Goal: Use online tool/utility: Utilize a website feature to perform a specific function

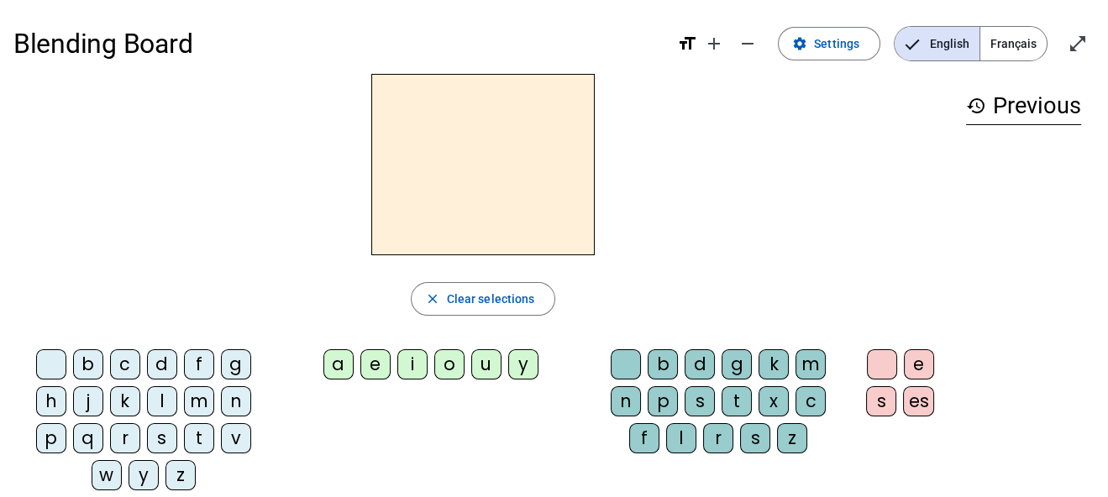
click at [162, 401] on div "l" at bounding box center [162, 401] width 30 height 30
click at [331, 359] on div "a" at bounding box center [338, 364] width 30 height 30
click at [453, 362] on div "o" at bounding box center [449, 364] width 30 height 30
click at [198, 360] on div "f" at bounding box center [199, 364] width 30 height 30
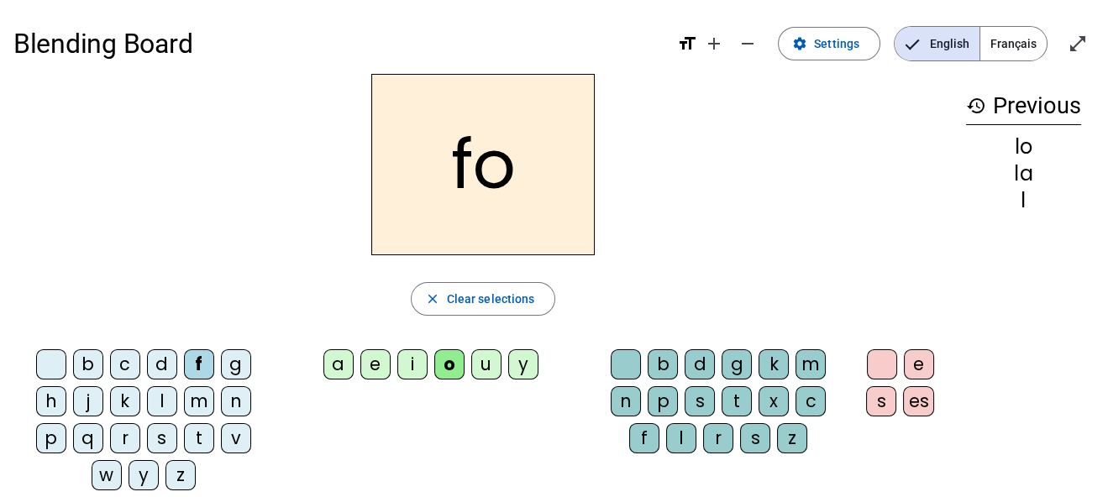
click at [86, 405] on div "j" at bounding box center [88, 401] width 30 height 30
click at [339, 359] on div "a" at bounding box center [338, 364] width 30 height 30
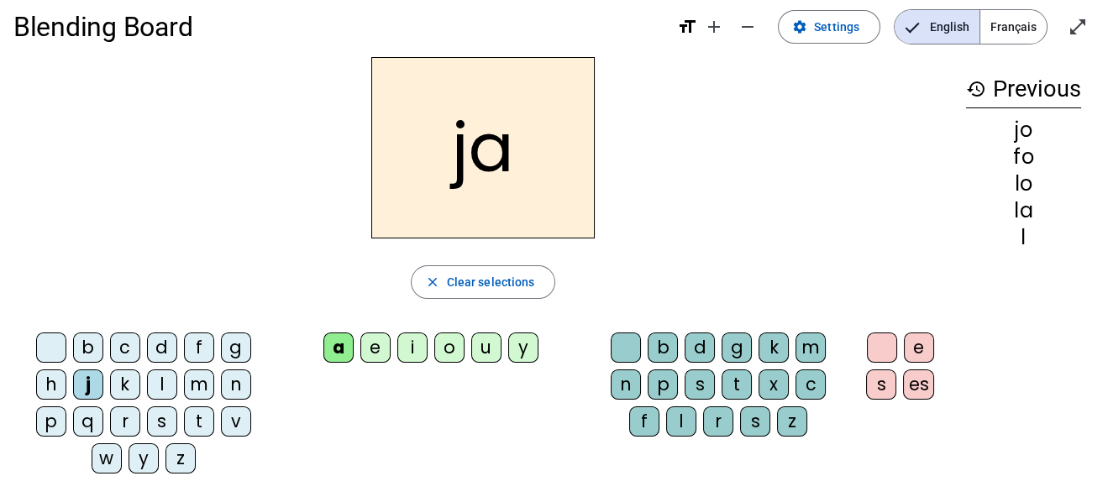
scroll to position [13, 0]
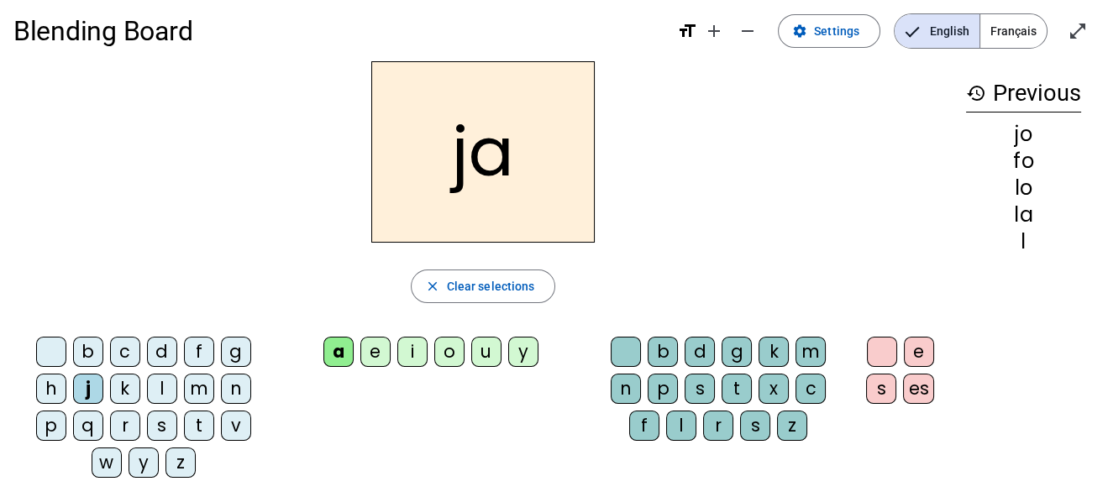
click at [126, 427] on div "r" at bounding box center [125, 426] width 30 height 30
click at [92, 392] on div "j" at bounding box center [88, 389] width 30 height 30
click at [128, 422] on div "r" at bounding box center [125, 426] width 30 height 30
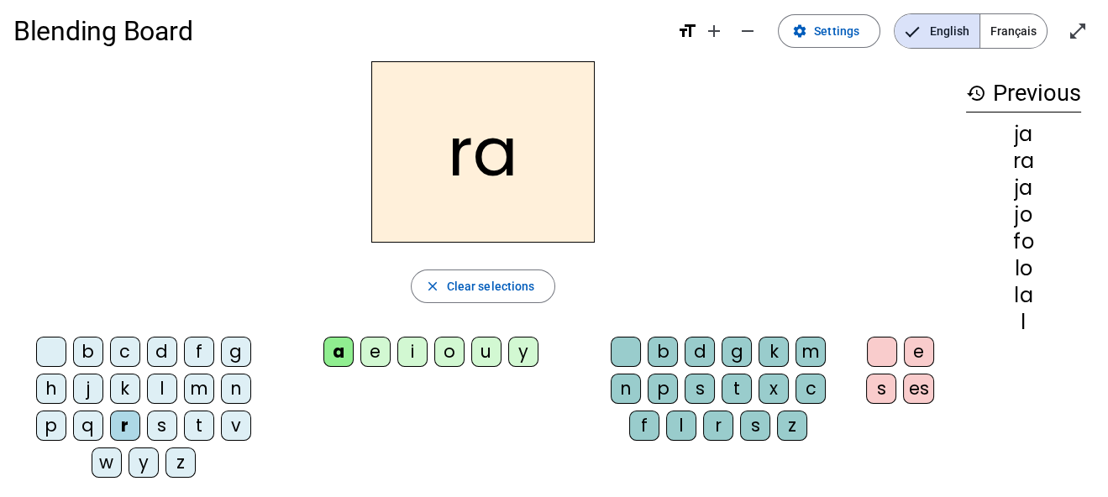
click at [192, 338] on div "f" at bounding box center [199, 352] width 30 height 30
click at [164, 383] on div "l" at bounding box center [162, 389] width 30 height 30
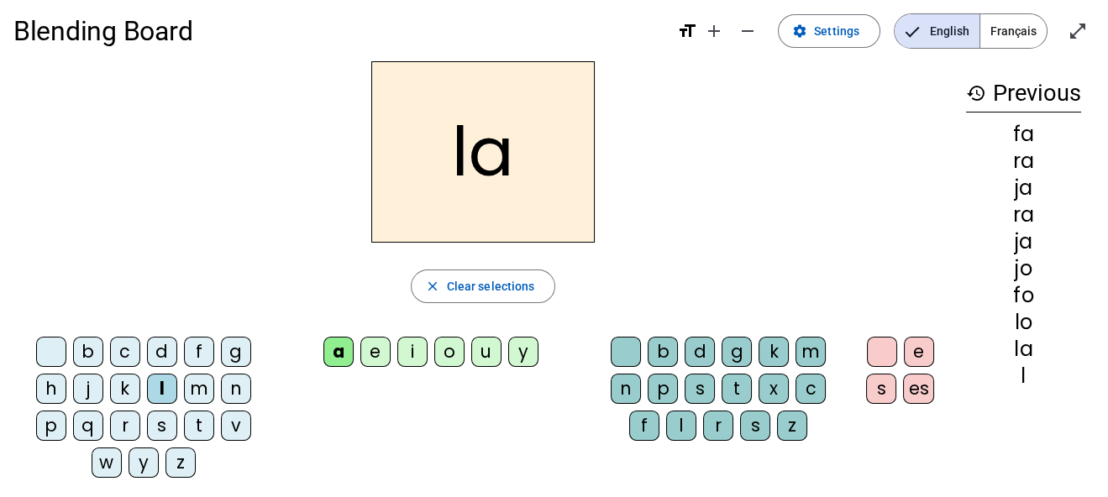
click at [86, 380] on div "j" at bounding box center [88, 389] width 30 height 30
click at [453, 352] on div "o" at bounding box center [449, 352] width 30 height 30
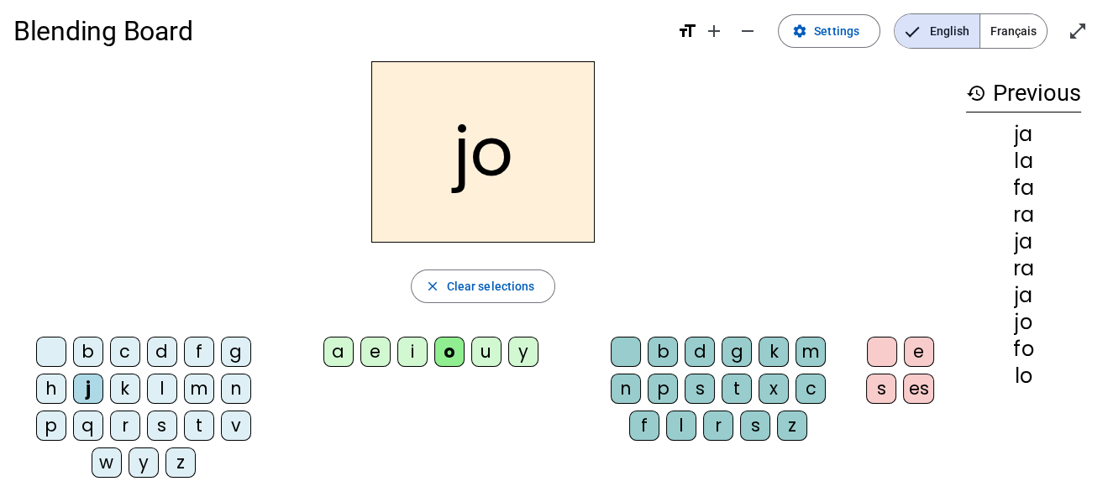
click at [196, 350] on div "f" at bounding box center [199, 352] width 30 height 30
click at [166, 382] on div "l" at bounding box center [162, 389] width 30 height 30
click at [125, 422] on div "r" at bounding box center [125, 426] width 30 height 30
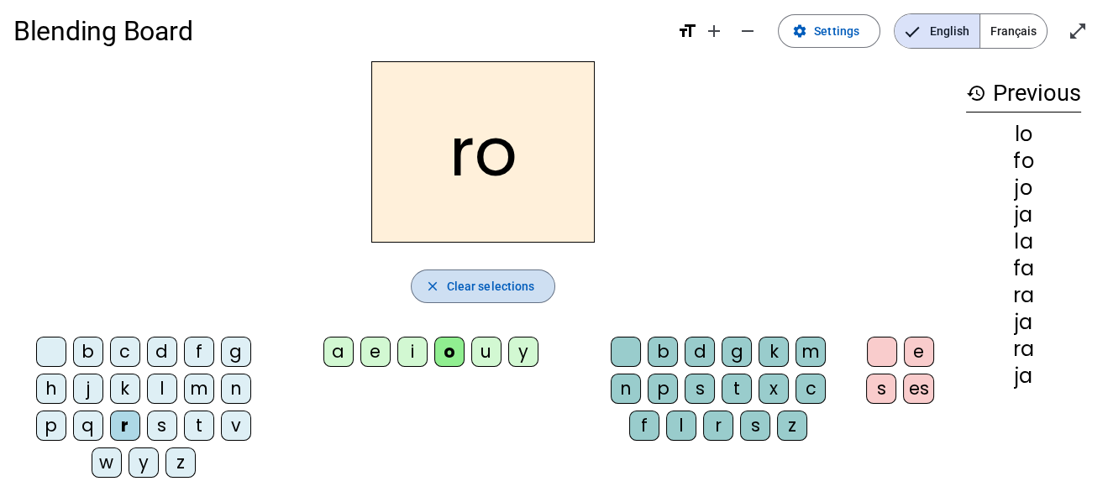
click at [477, 294] on span "Clear selections" at bounding box center [491, 286] width 88 height 20
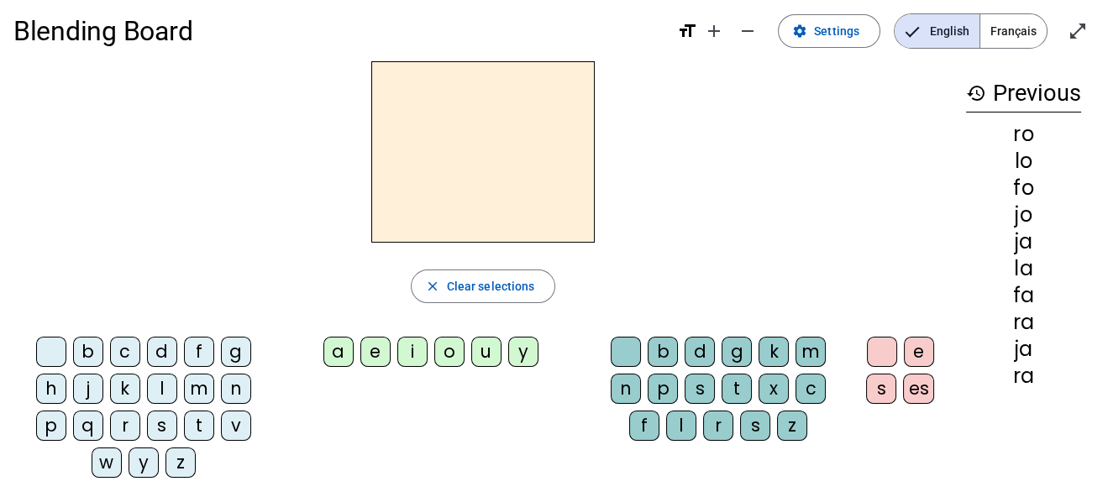
click at [337, 342] on div "a" at bounding box center [338, 352] width 30 height 30
click at [723, 422] on div "r" at bounding box center [718, 426] width 30 height 30
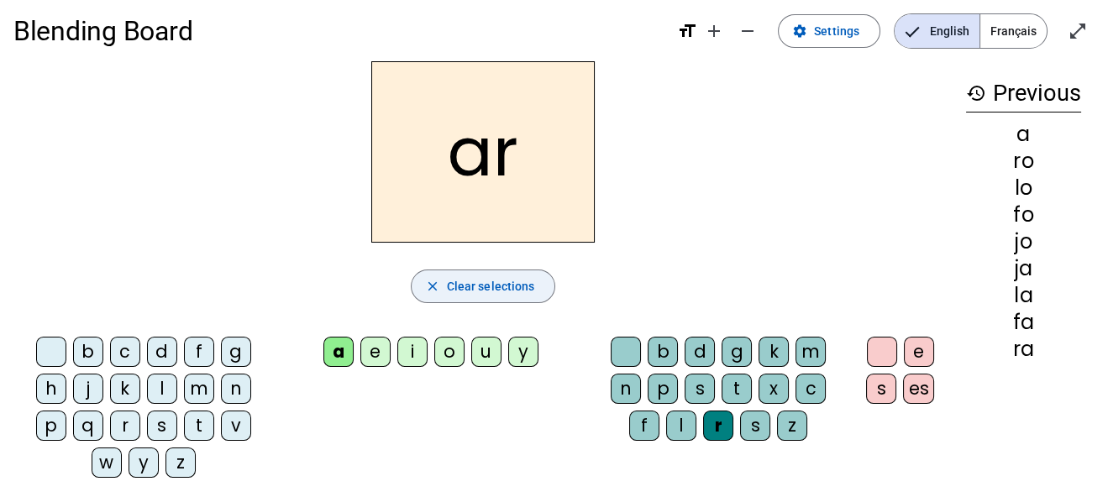
click at [460, 304] on span "button" at bounding box center [483, 286] width 144 height 40
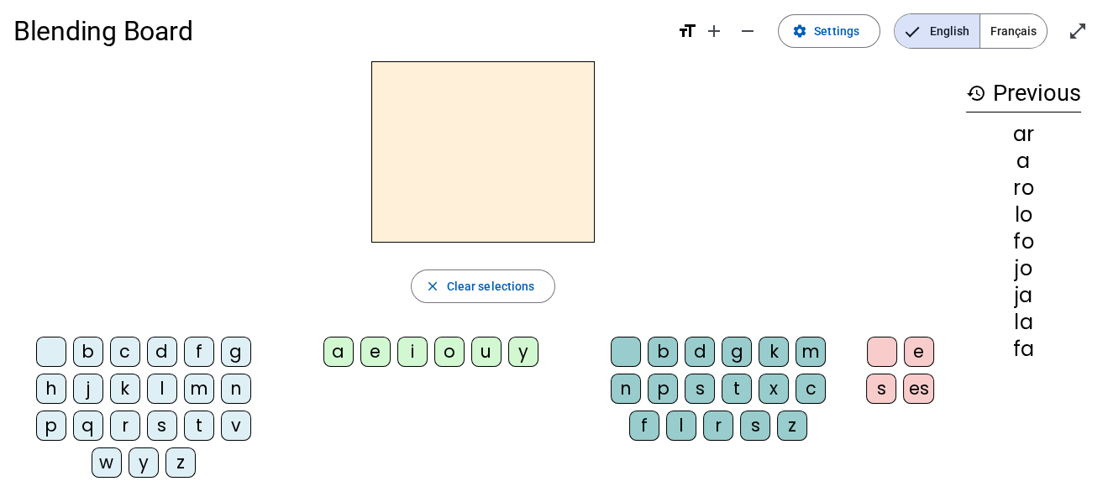
click at [123, 426] on div "r" at bounding box center [125, 426] width 30 height 30
click at [339, 349] on div "a" at bounding box center [338, 352] width 30 height 30
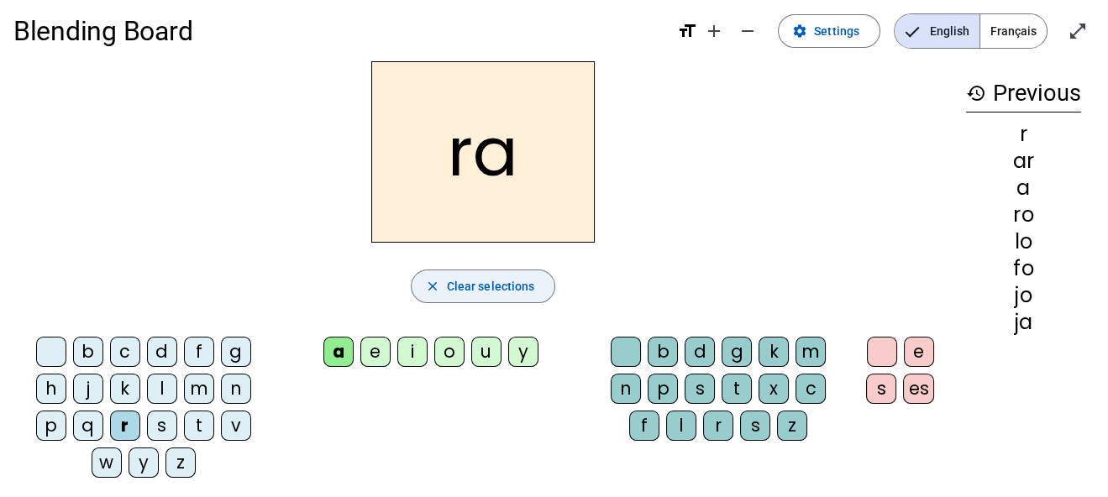
click at [516, 283] on span "Clear selections" at bounding box center [491, 286] width 88 height 20
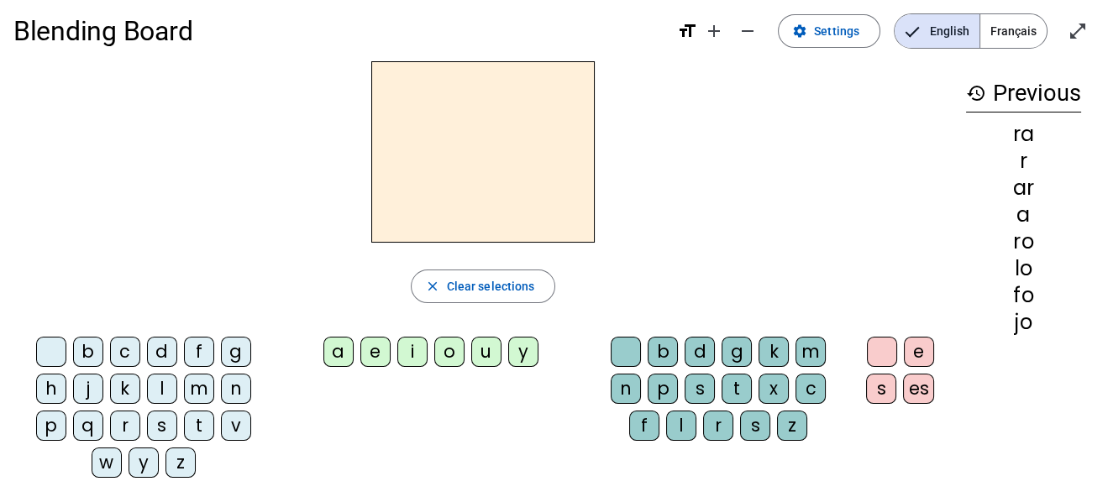
click at [333, 360] on div "a" at bounding box center [338, 352] width 30 height 30
click at [720, 423] on div "r" at bounding box center [718, 426] width 30 height 30
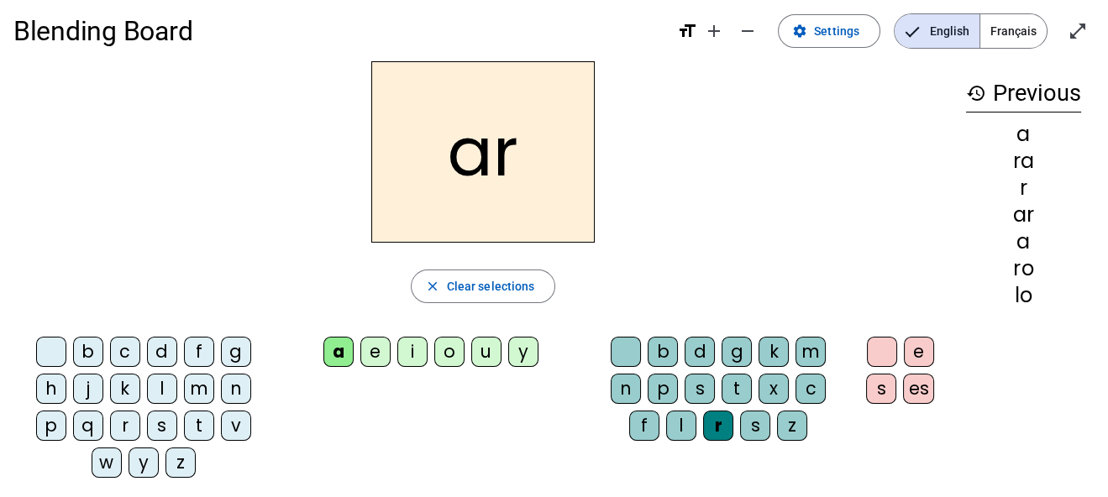
click at [642, 425] on div "f" at bounding box center [644, 426] width 30 height 30
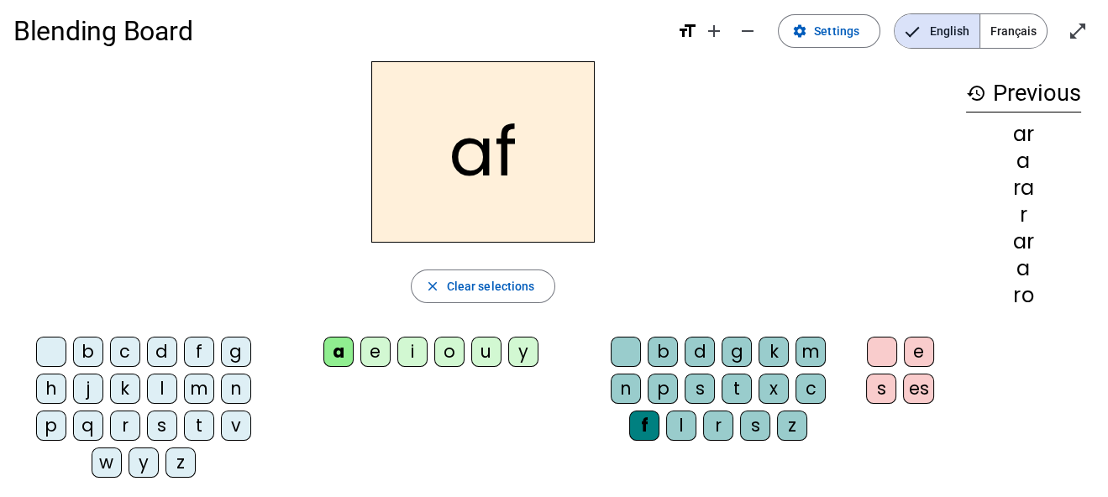
click at [714, 426] on div "r" at bounding box center [718, 426] width 30 height 30
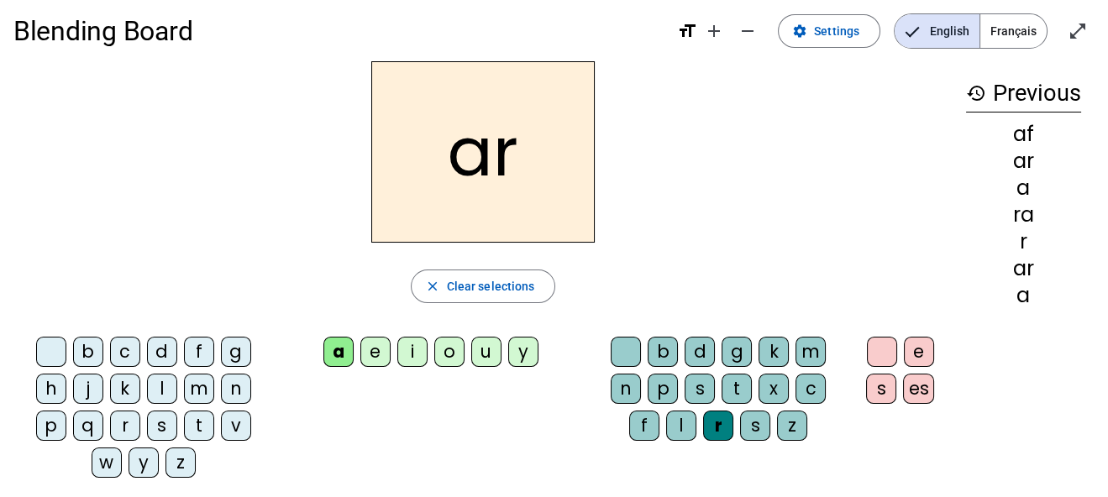
click at [634, 426] on div "f" at bounding box center [644, 426] width 30 height 30
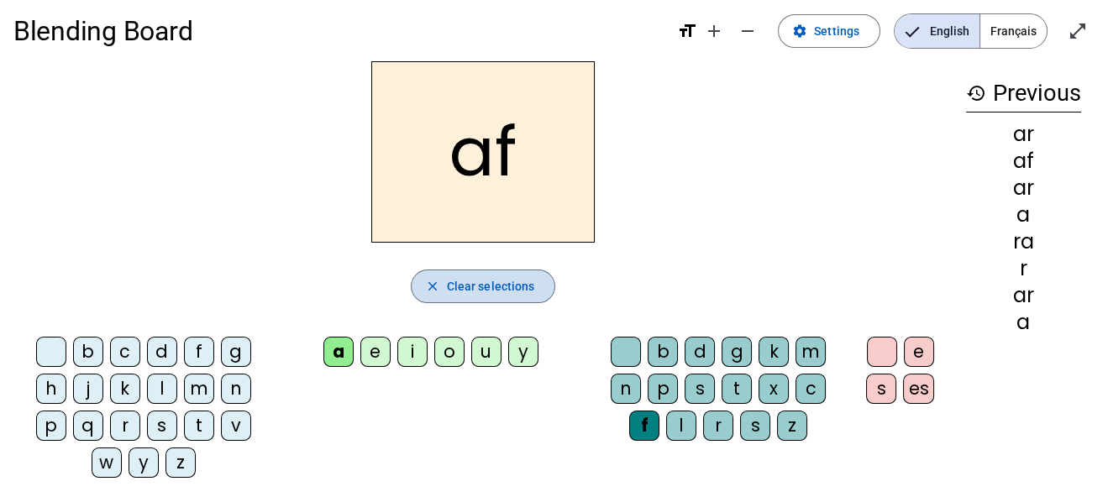
click at [464, 285] on span "Clear selections" at bounding box center [491, 286] width 88 height 20
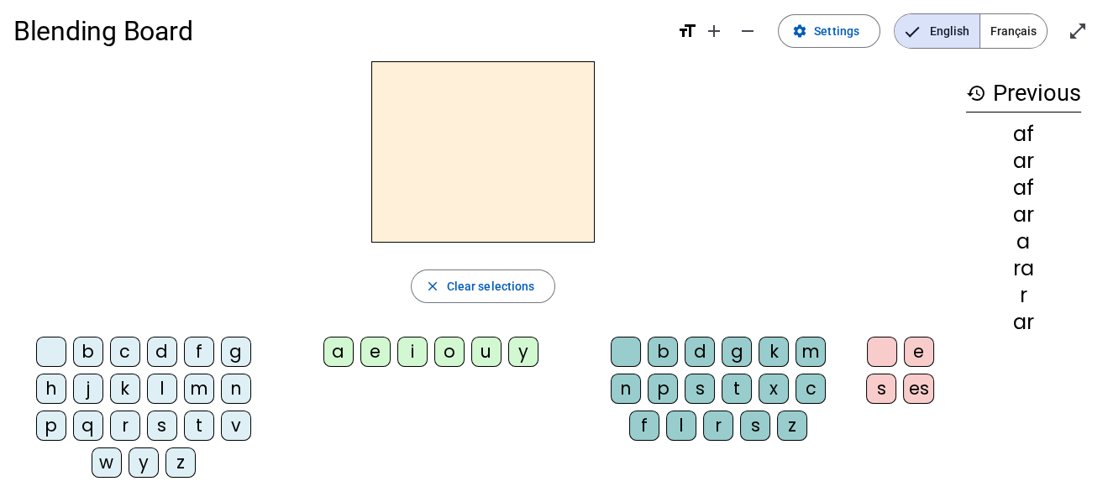
click at [197, 361] on div "f" at bounding box center [199, 352] width 30 height 30
click at [446, 356] on div "o" at bounding box center [449, 352] width 30 height 30
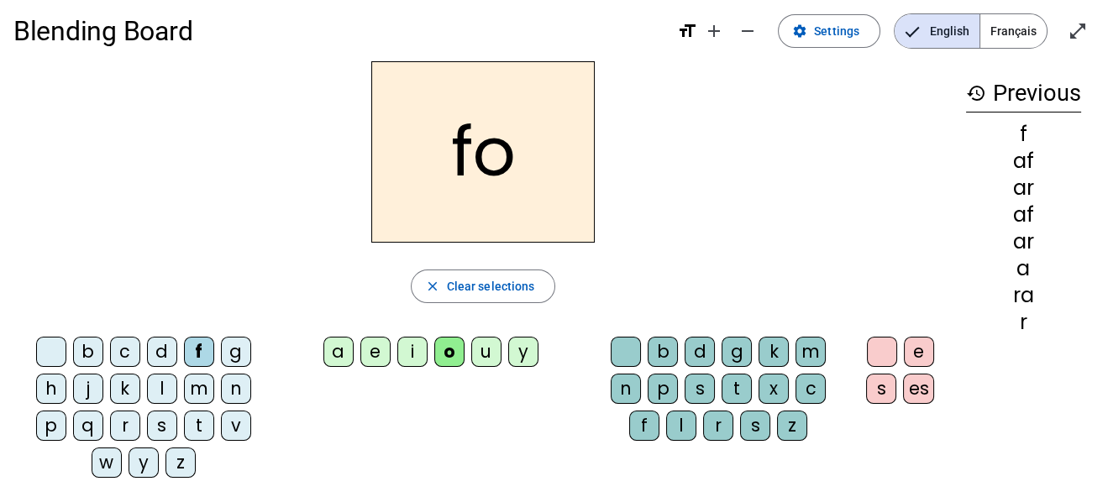
click at [158, 392] on div "l" at bounding box center [162, 389] width 30 height 30
click at [86, 395] on div "j" at bounding box center [88, 389] width 30 height 30
click at [130, 425] on div "r" at bounding box center [125, 426] width 30 height 30
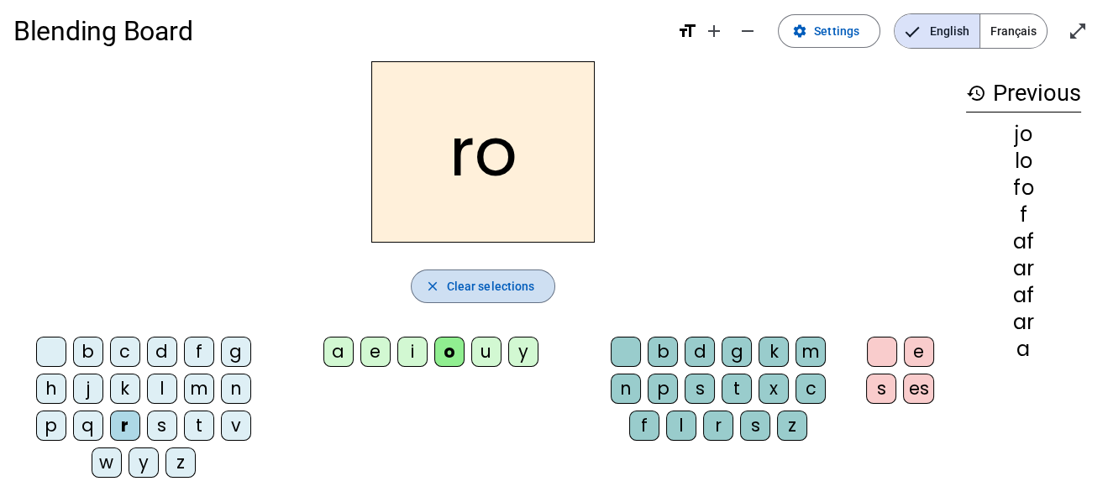
click at [526, 285] on span "Clear selections" at bounding box center [491, 286] width 88 height 20
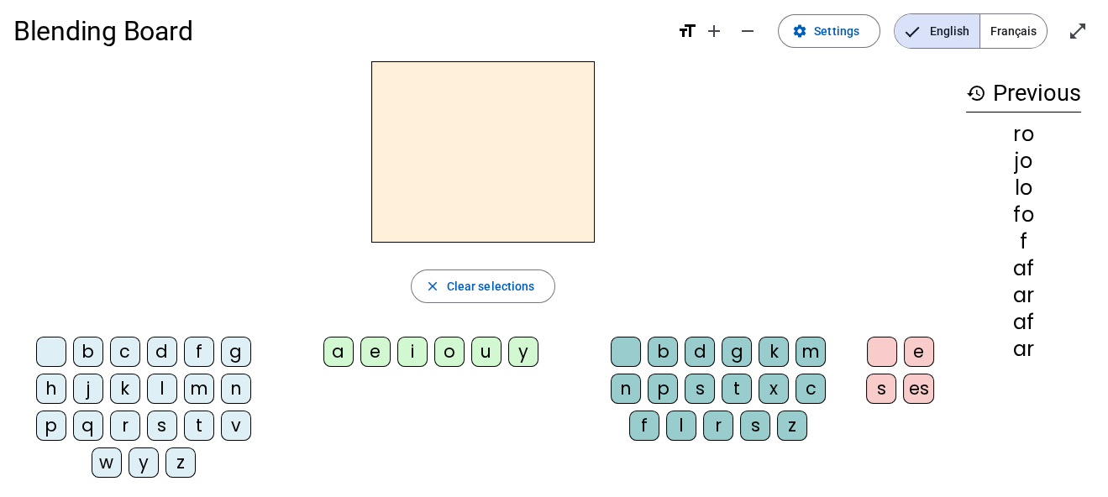
click at [87, 389] on div "j" at bounding box center [88, 389] width 30 height 30
click at [342, 344] on div "a" at bounding box center [338, 352] width 30 height 30
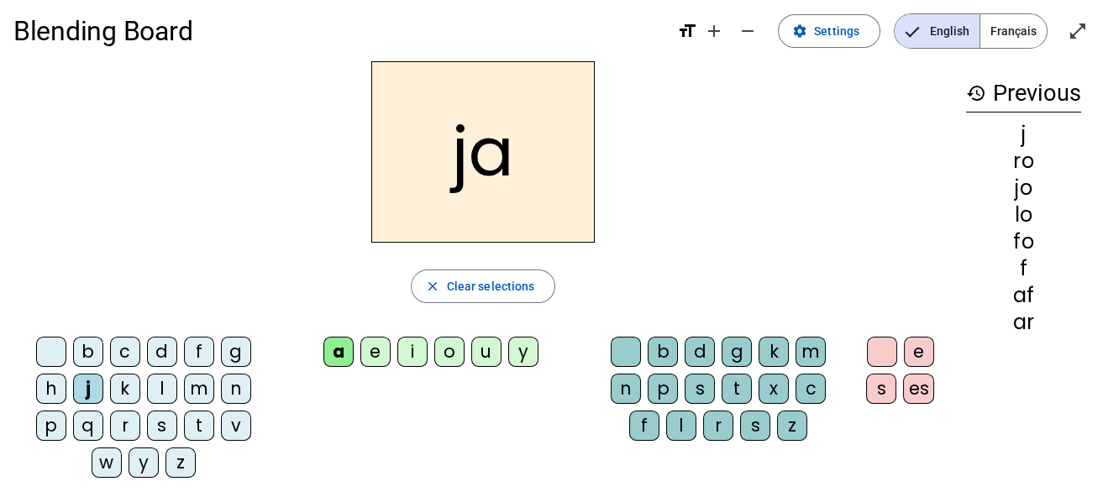
click at [652, 432] on div "f" at bounding box center [644, 426] width 30 height 30
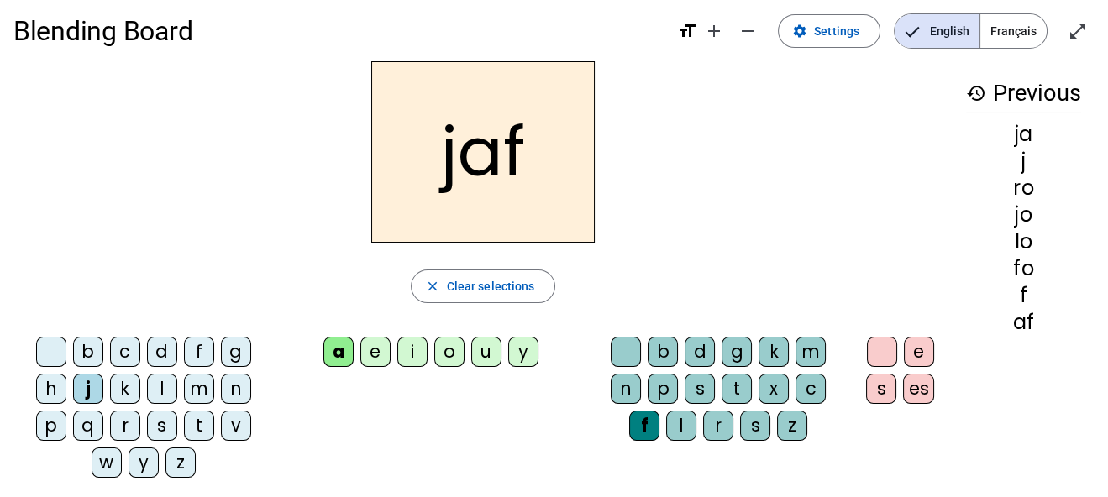
click at [123, 424] on div "r" at bounding box center [125, 426] width 30 height 30
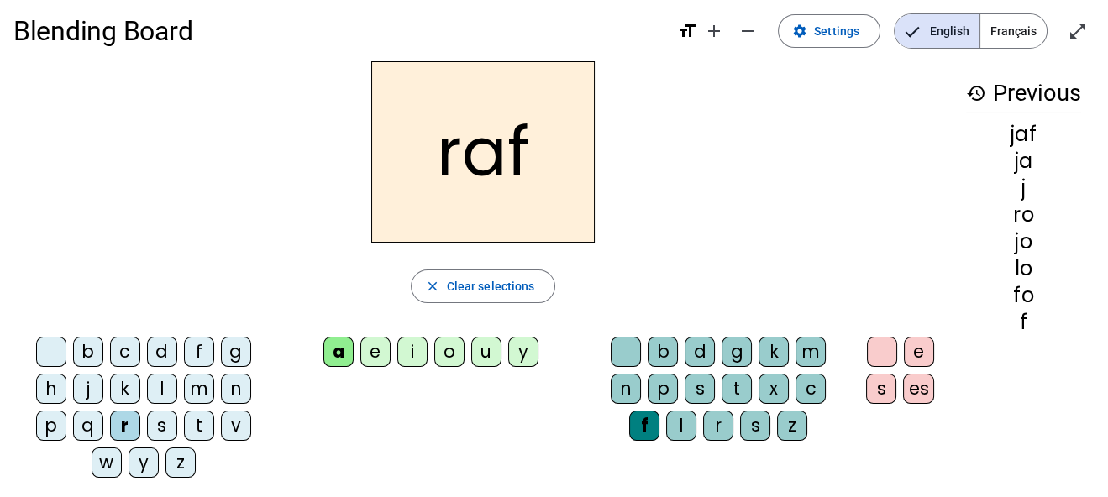
click at [198, 351] on div "f" at bounding box center [199, 352] width 30 height 30
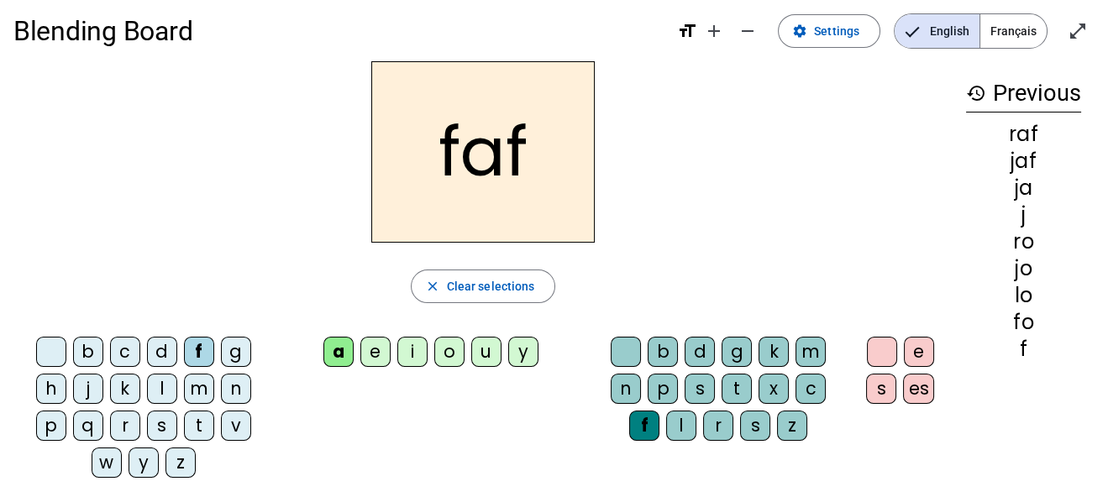
click at [125, 424] on div "r" at bounding box center [125, 426] width 30 height 30
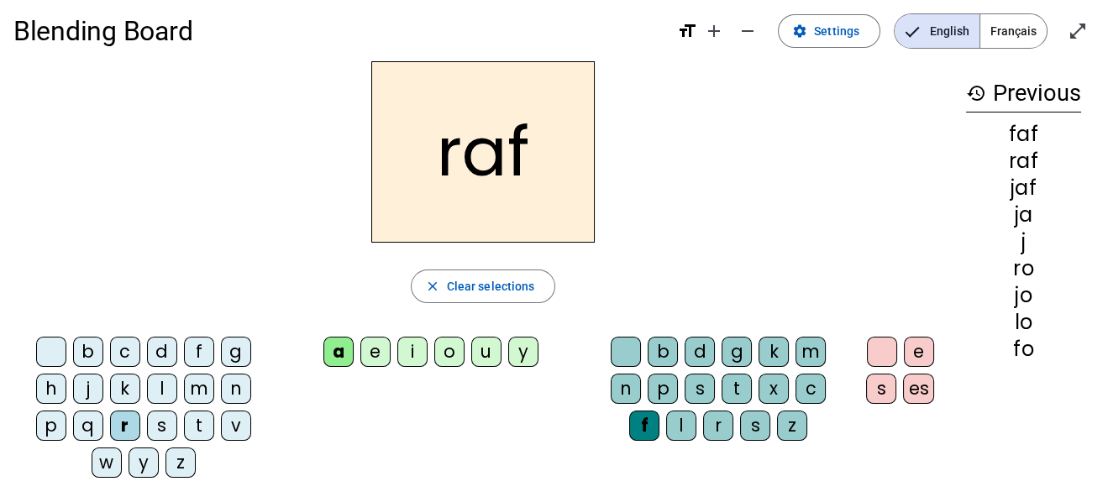
click at [89, 392] on div "j" at bounding box center [88, 389] width 30 height 30
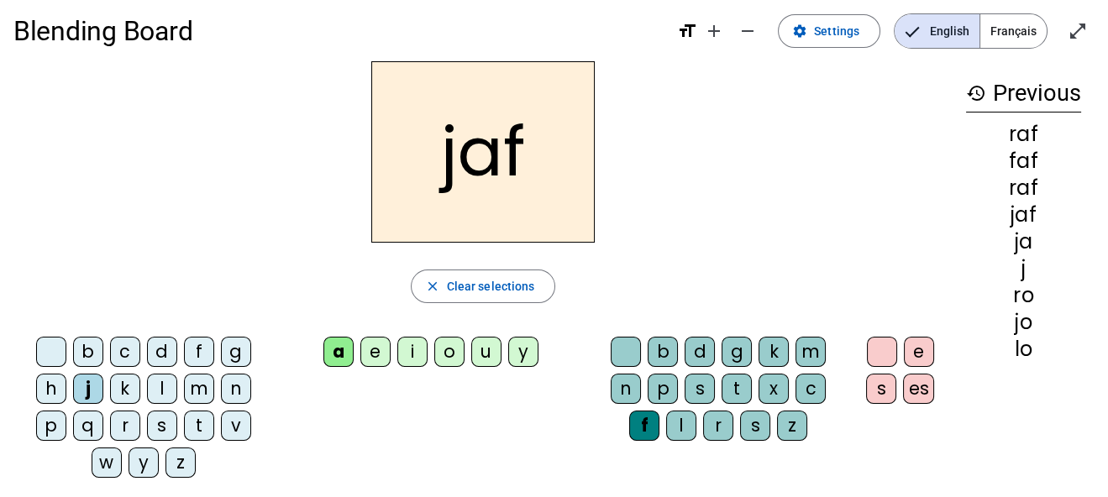
click at [161, 394] on div "l" at bounding box center [162, 389] width 30 height 30
click at [723, 420] on div "r" at bounding box center [718, 426] width 30 height 30
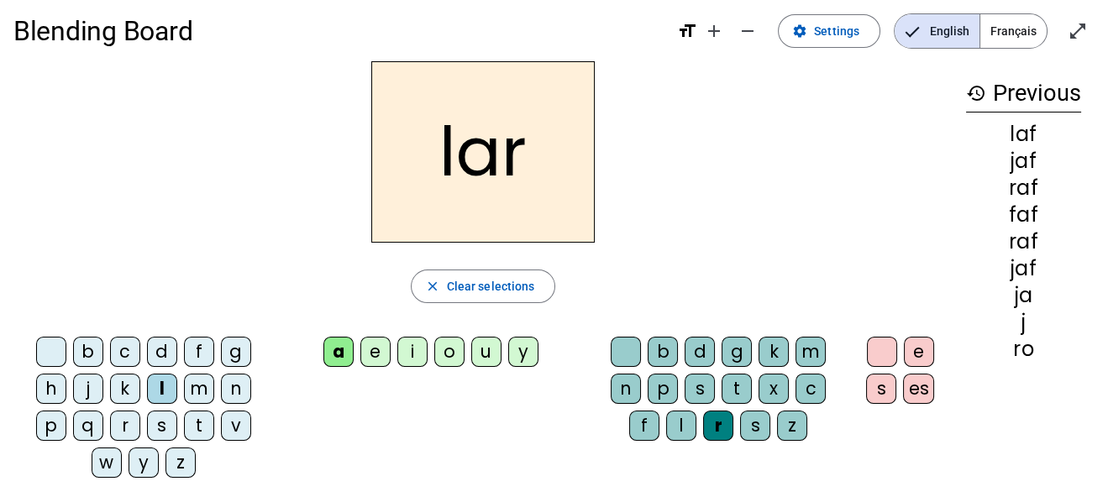
click at [129, 426] on div "r" at bounding box center [125, 426] width 30 height 30
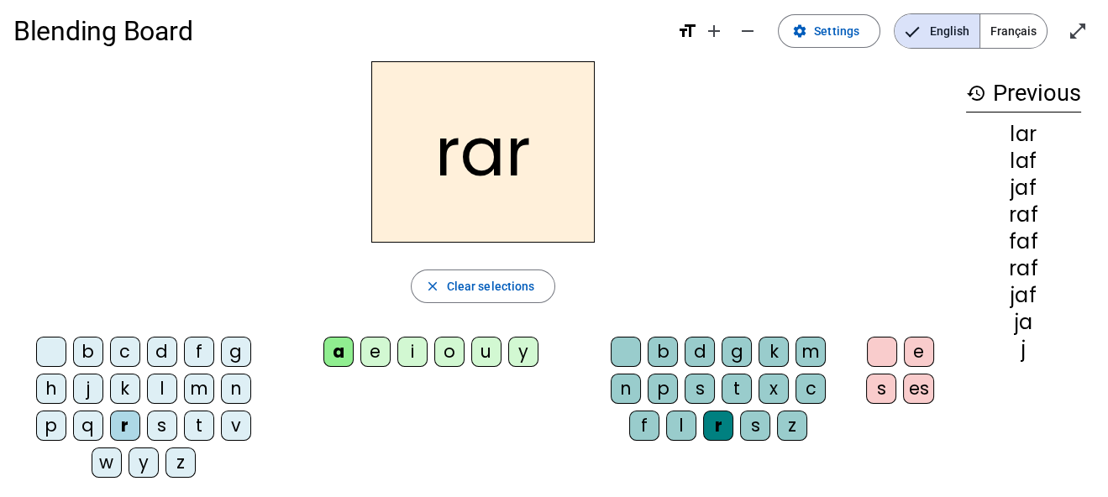
click at [200, 353] on div "f" at bounding box center [199, 352] width 30 height 30
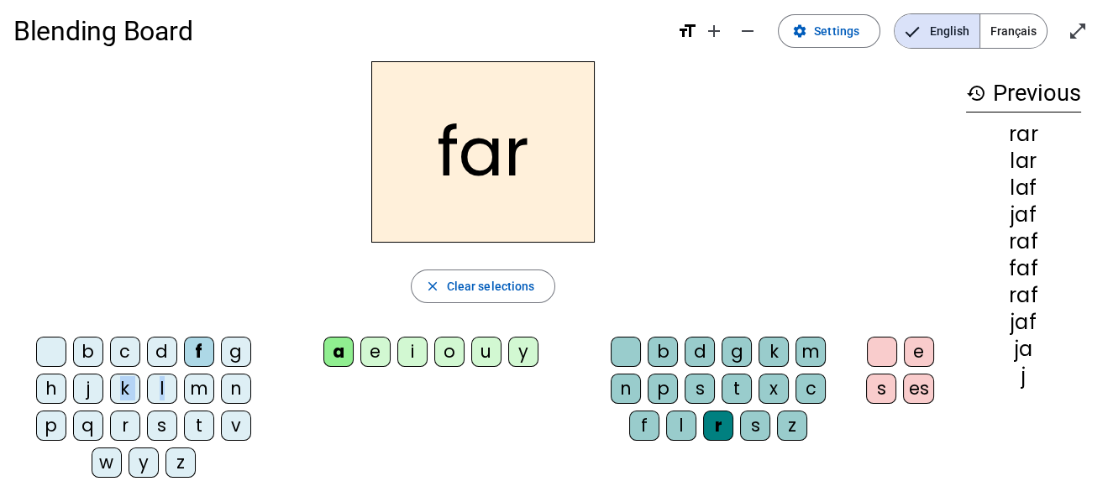
drag, startPoint x: 165, startPoint y: 388, endPoint x: 107, endPoint y: 392, distance: 58.1
click at [107, 392] on div "b c d f g h j k l m n p q r s t v w y z" at bounding box center [147, 411] width 254 height 148
click at [89, 393] on div "j" at bounding box center [88, 389] width 30 height 30
